Goal: Check status: Check status

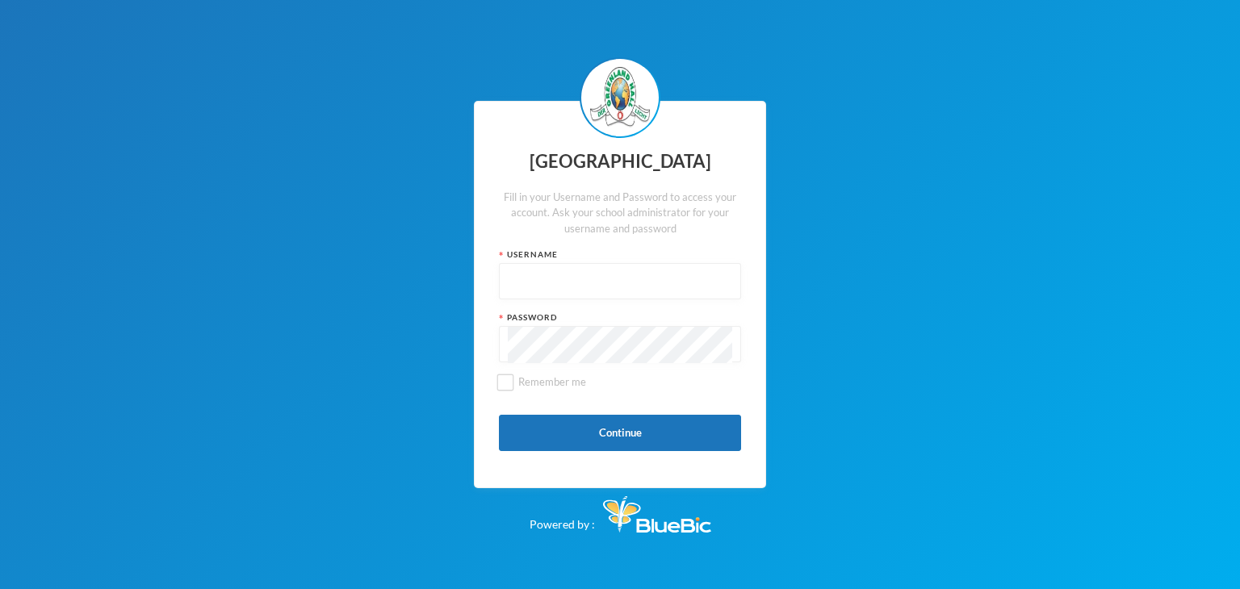
click at [598, 287] on input "text" at bounding box center [620, 282] width 224 height 36
paste input "p-j21-103"
type input "p-j21-103"
click at [622, 435] on button "Continue" at bounding box center [620, 433] width 242 height 36
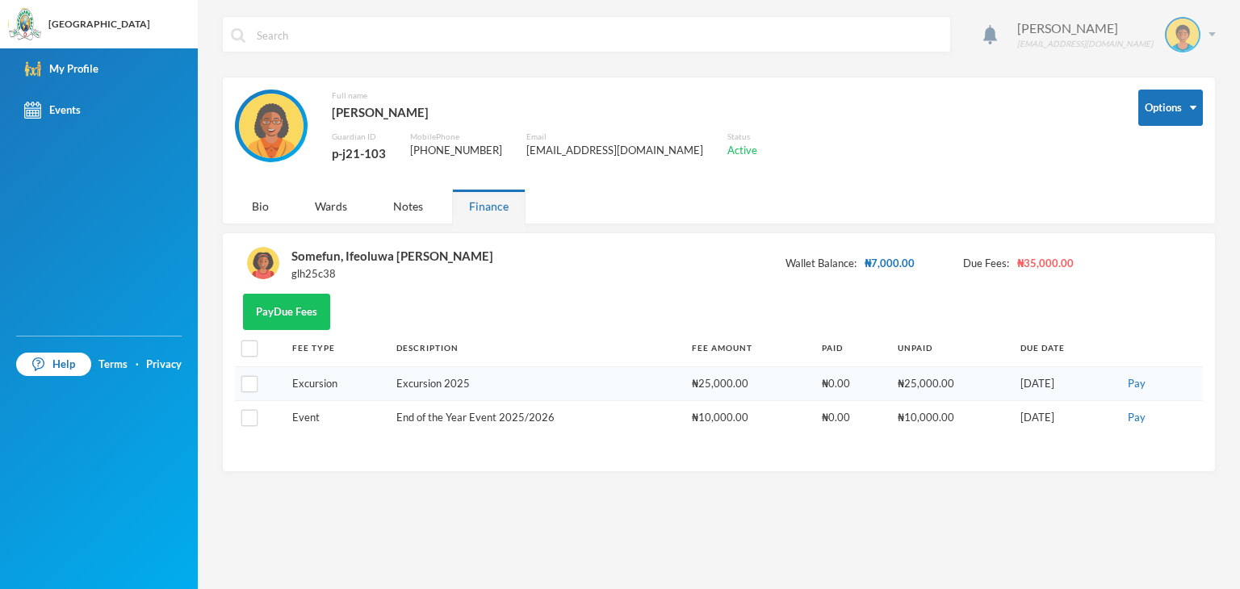
click at [1206, 36] on div "[PERSON_NAME] [EMAIL_ADDRESS][DOMAIN_NAME]" at bounding box center [1110, 35] width 211 height 36
click at [266, 211] on div "Bio" at bounding box center [260, 206] width 51 height 35
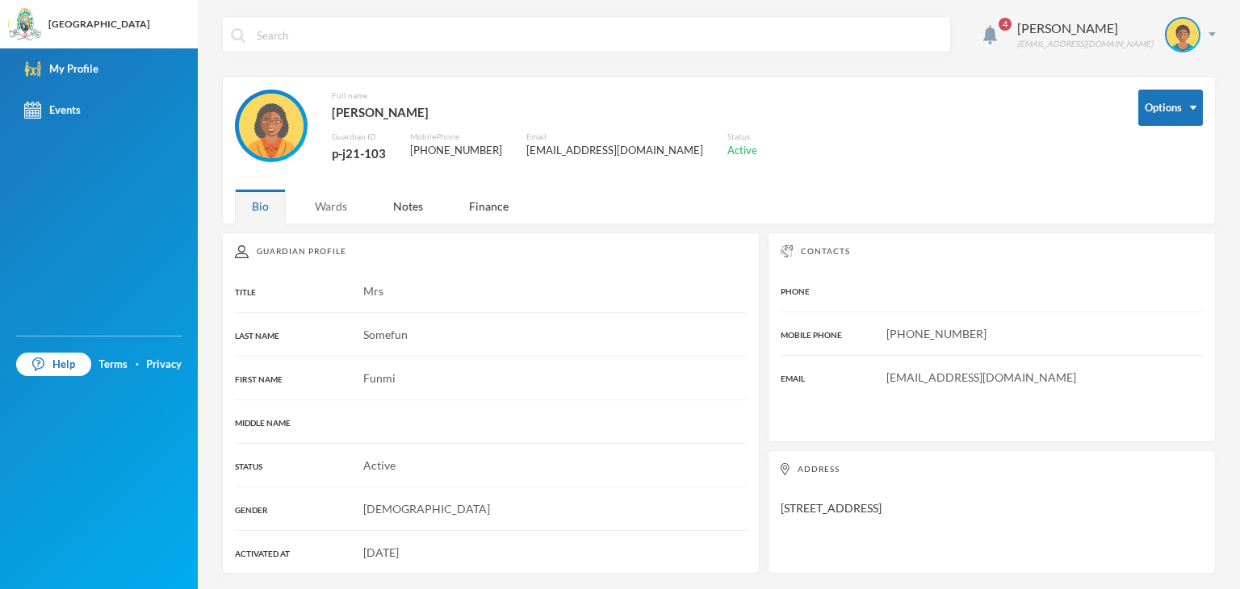
click at [339, 203] on div "Wards" at bounding box center [331, 206] width 66 height 35
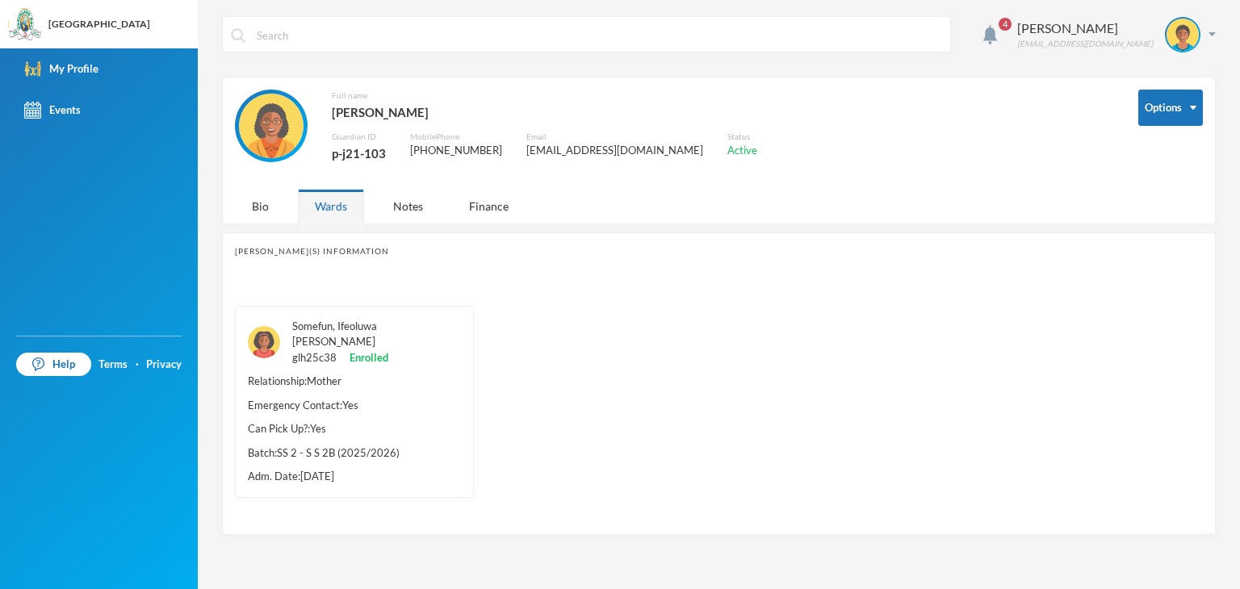
click at [376, 325] on link "Somefun, Ifeoluwa [PERSON_NAME]" at bounding box center [334, 334] width 85 height 29
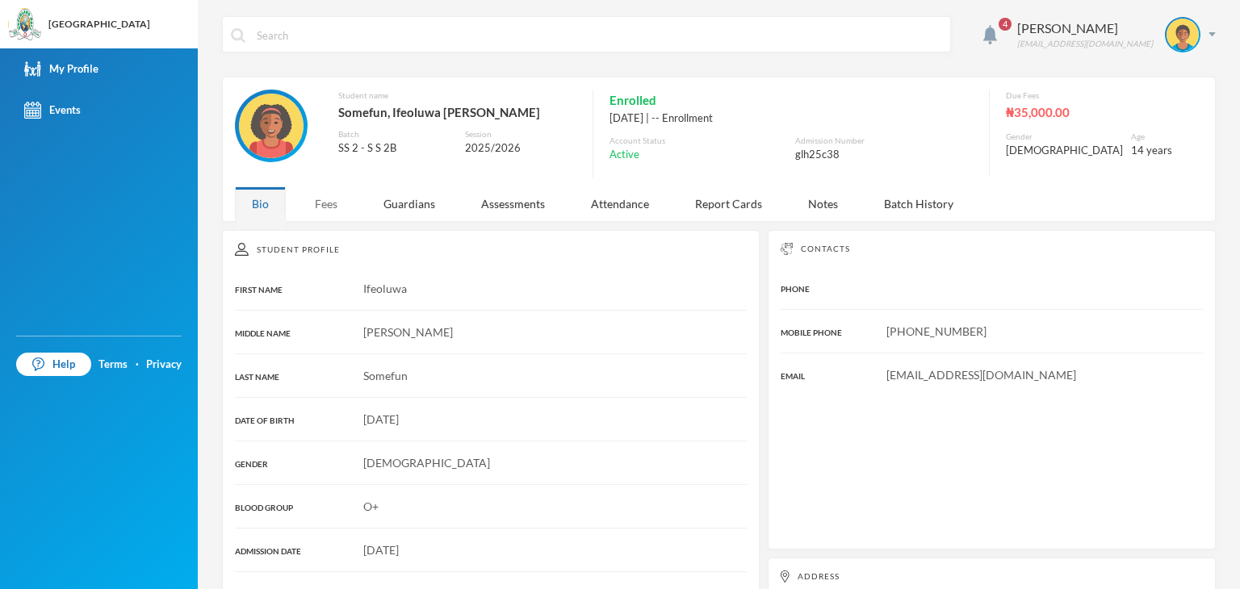
click at [325, 207] on div "Fees" at bounding box center [326, 203] width 57 height 35
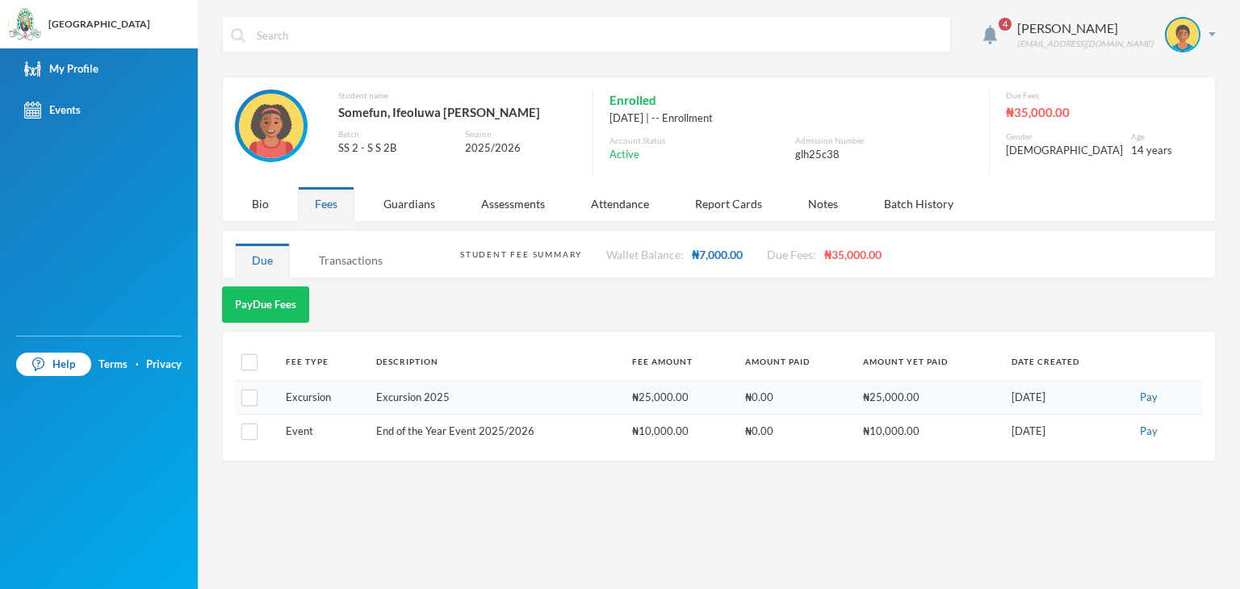
click at [358, 254] on div "Transactions" at bounding box center [351, 260] width 98 height 35
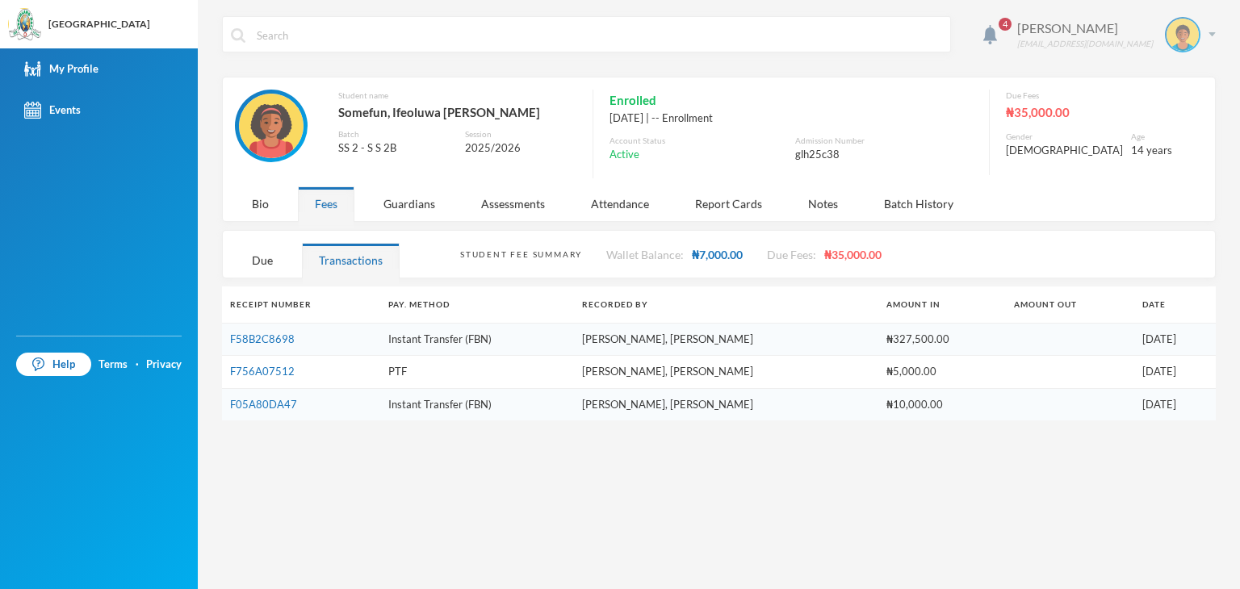
click at [1208, 33] on div "[PERSON_NAME] [EMAIL_ADDRESS][DOMAIN_NAME]" at bounding box center [1110, 35] width 211 height 36
click at [1167, 119] on button "Logout" at bounding box center [1171, 118] width 73 height 24
